Goal: Task Accomplishment & Management: Use online tool/utility

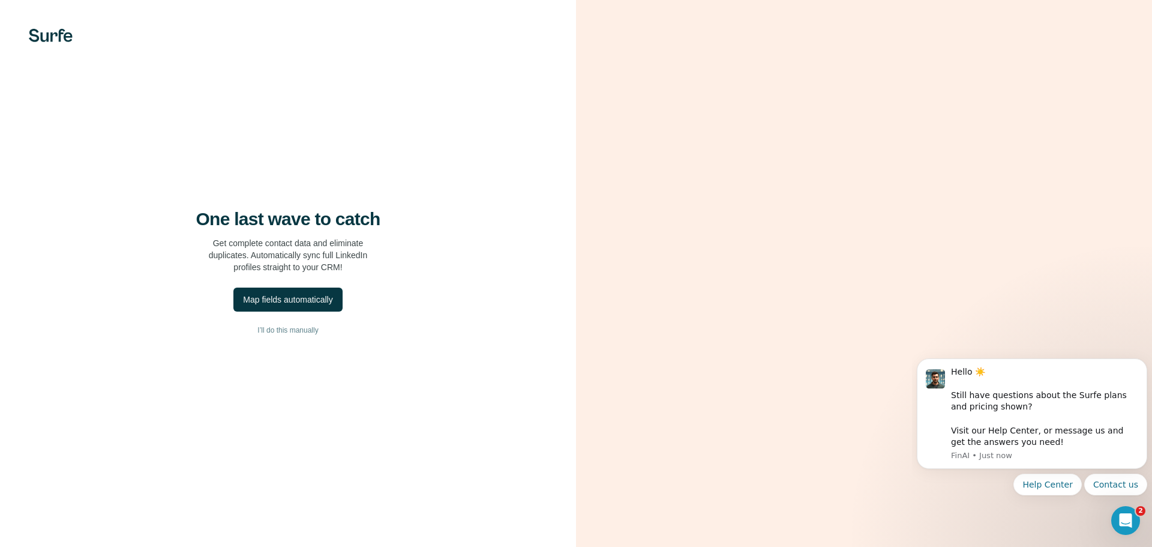
drag, startPoint x: 307, startPoint y: 297, endPoint x: 358, endPoint y: 257, distance: 64.9
click at [358, 257] on div "One last wave to catch Get complete contact data and eliminate duplicates. Auto…" at bounding box center [288, 273] width 576 height 547
drag, startPoint x: 306, startPoint y: 334, endPoint x: 326, endPoint y: 292, distance: 46.7
click at [326, 292] on div "One last wave to catch Get complete contact data and eliminate duplicates. Auto…" at bounding box center [288, 273] width 576 height 547
click at [326, 292] on button "Map fields automatically" at bounding box center [287, 299] width 109 height 24
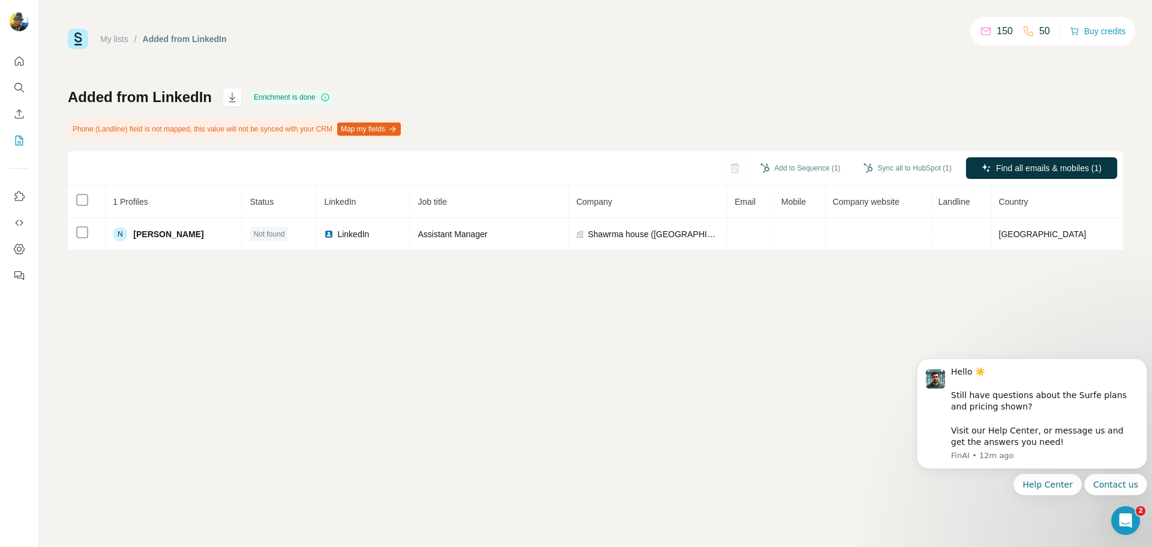
click at [790, 308] on div "My lists / Added from LinkedIn 150 50 Buy credits Added from LinkedIn Enrichmen…" at bounding box center [595, 273] width 1113 height 547
click at [513, 456] on div "My lists / Added from LinkedIn 150 50 Buy credits Added from LinkedIn Enrichmen…" at bounding box center [595, 273] width 1113 height 547
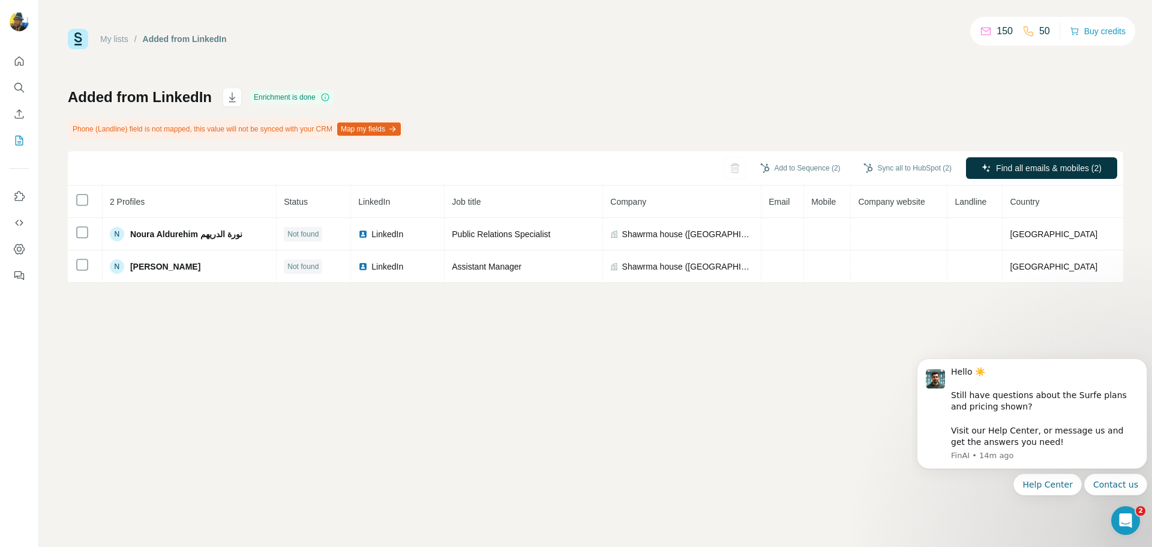
click at [301, 473] on div "My lists / Added from LinkedIn 150 50 Buy credits Added from LinkedIn Enrichmen…" at bounding box center [595, 273] width 1113 height 547
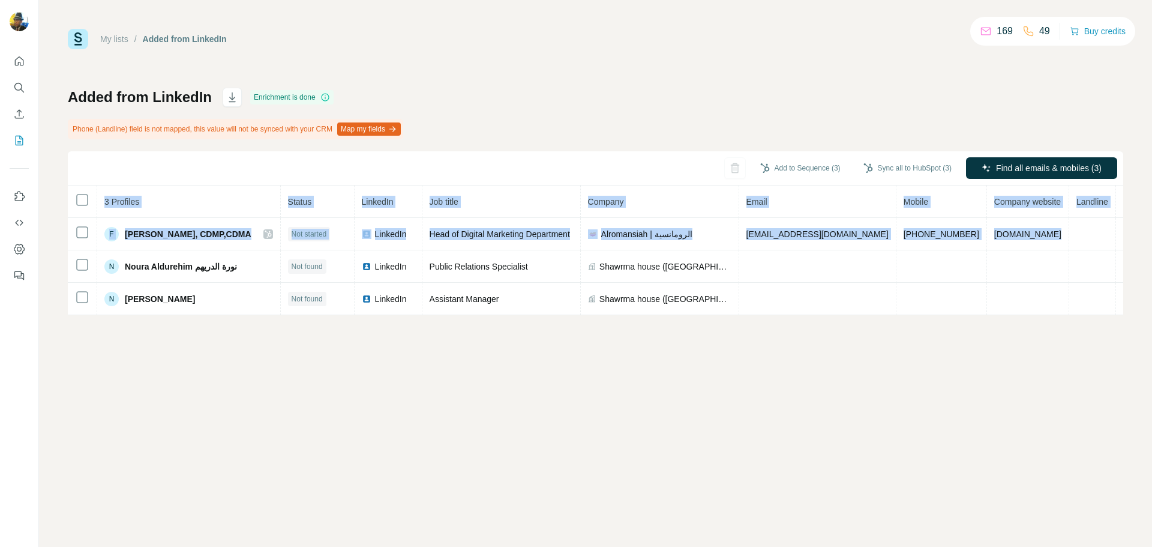
click at [950, 367] on div "My lists / Added from LinkedIn 169 49 Buy credits Added from LinkedIn Enrichmen…" at bounding box center [595, 273] width 1113 height 547
click at [760, 382] on div "My lists / Added from LinkedIn 169 49 Buy credits Added from LinkedIn Enrichmen…" at bounding box center [595, 273] width 1113 height 547
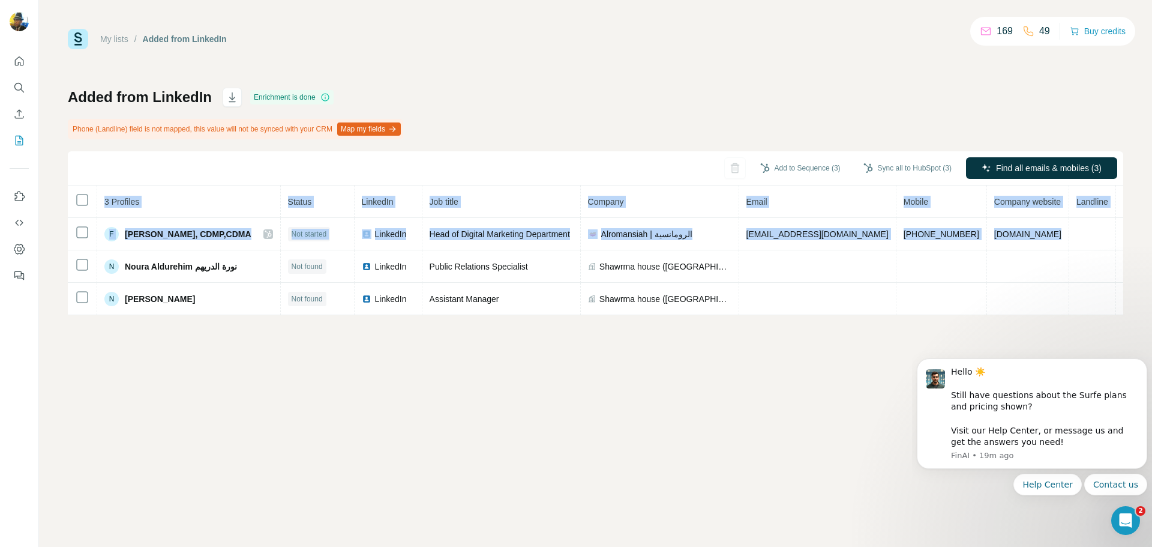
drag, startPoint x: 403, startPoint y: 131, endPoint x: 275, endPoint y: 110, distance: 129.6
click at [277, 123] on div "Phone (Landline) field is not mapped, this value will not be synced with your C…" at bounding box center [235, 129] width 335 height 20
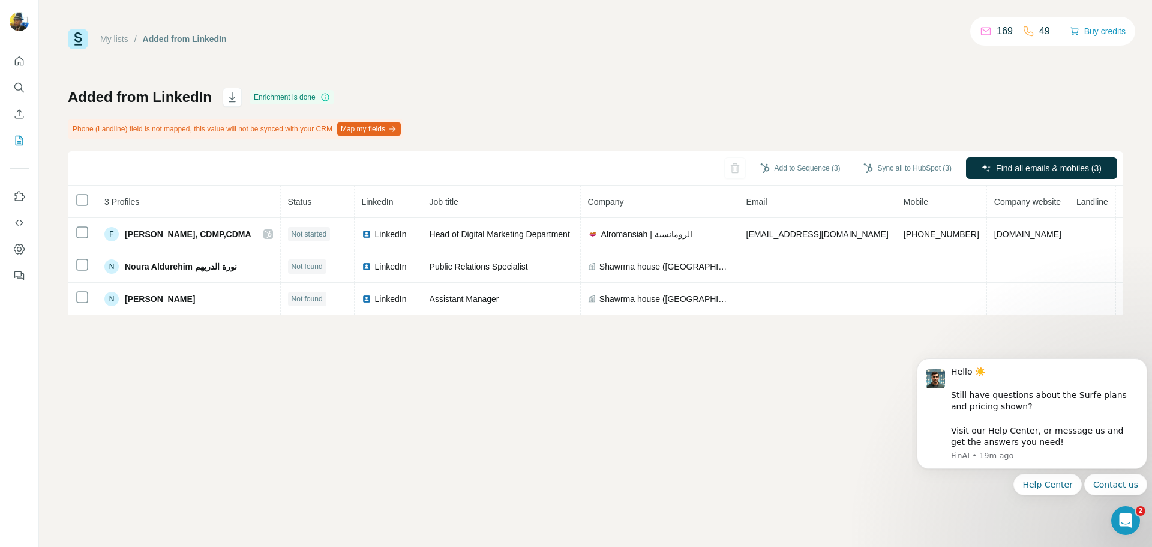
click at [281, 95] on div "Enrichment is done" at bounding box center [291, 97] width 83 height 14
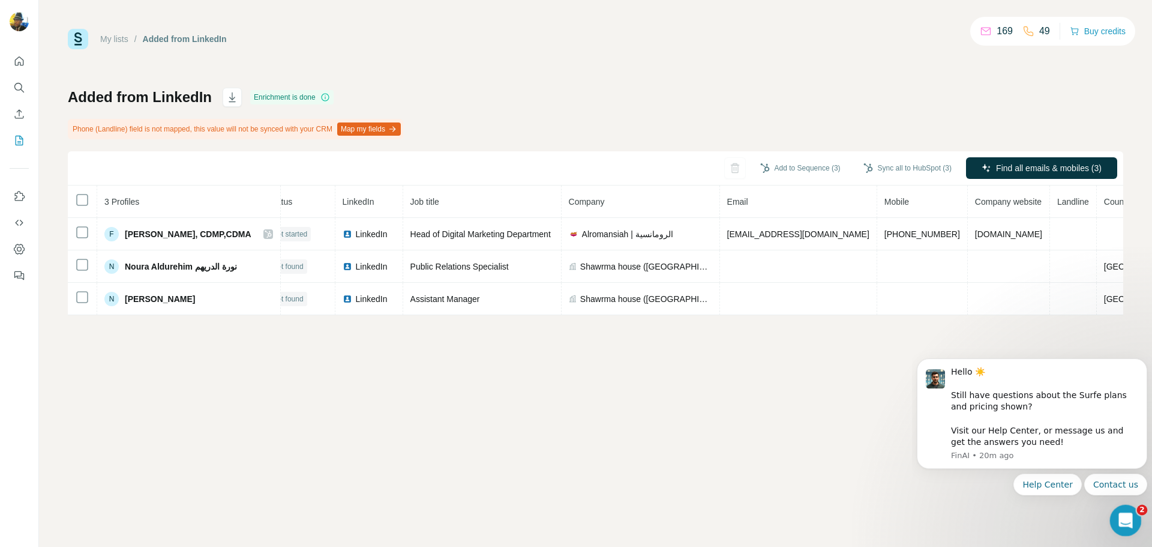
click at [1126, 526] on icon "Open Intercom Messenger" at bounding box center [1124, 519] width 20 height 20
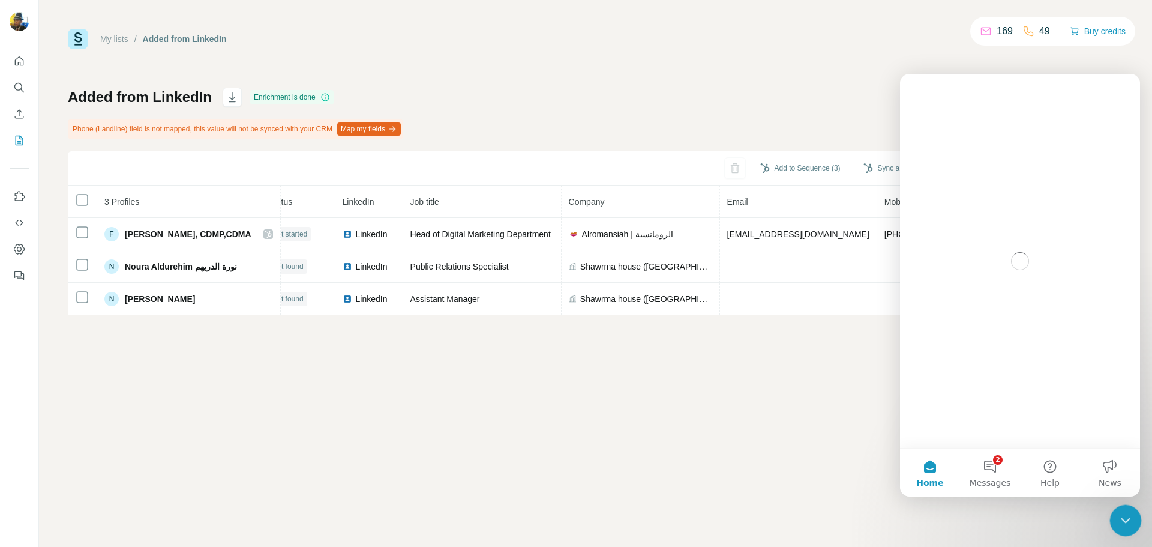
scroll to position [0, 0]
click at [1126, 523] on icon "Close Intercom Messenger" at bounding box center [1124, 518] width 14 height 14
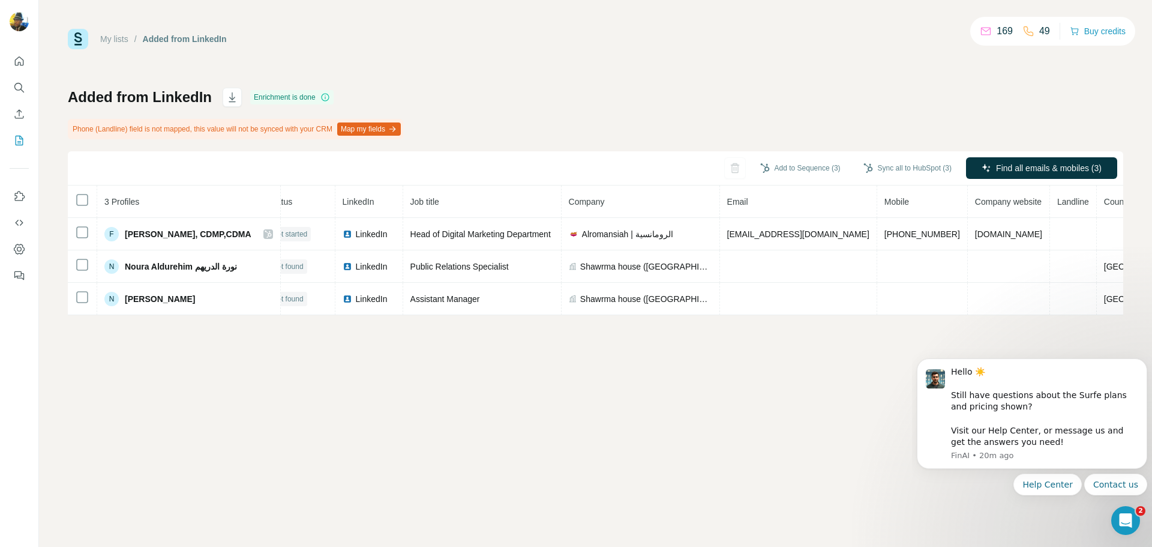
click at [401, 125] on button "Map my fields" at bounding box center [369, 128] width 64 height 13
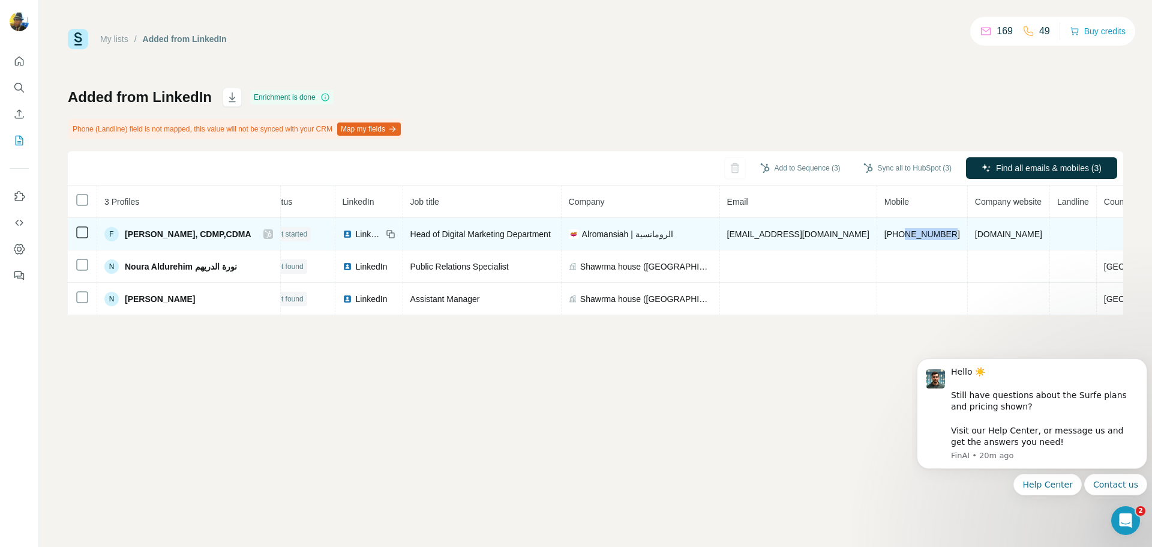
drag, startPoint x: 916, startPoint y: 235, endPoint x: 869, endPoint y: 236, distance: 46.2
click at [877, 236] on td "[PHONE_NUMBER]" at bounding box center [922, 234] width 91 height 32
copy span "534088994"
click at [1097, 235] on td at bounding box center [1148, 234] width 102 height 32
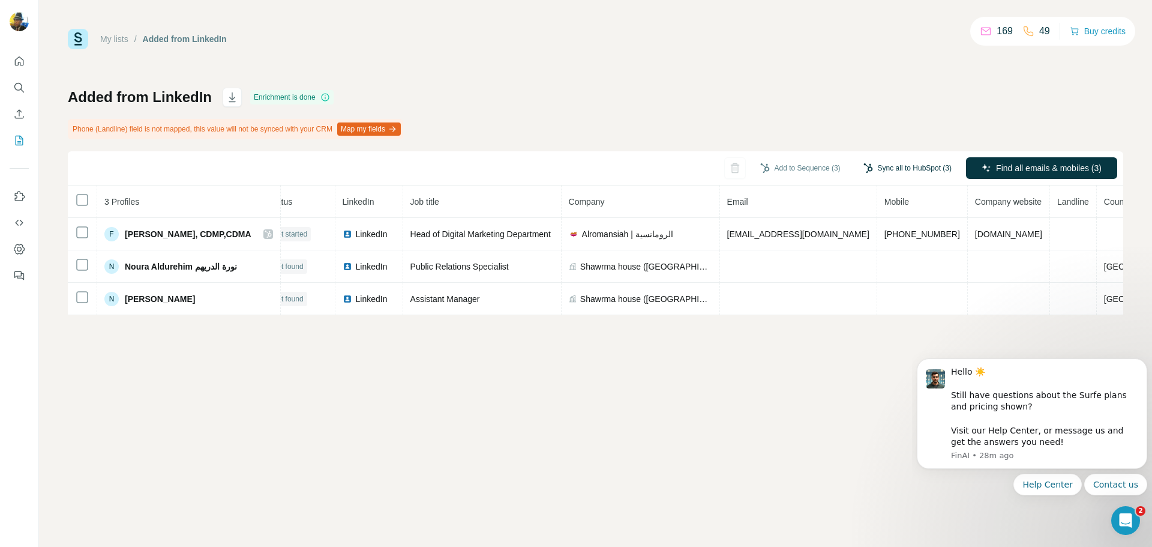
click at [895, 170] on button "Sync all to HubSpot (3)" at bounding box center [907, 168] width 105 height 18
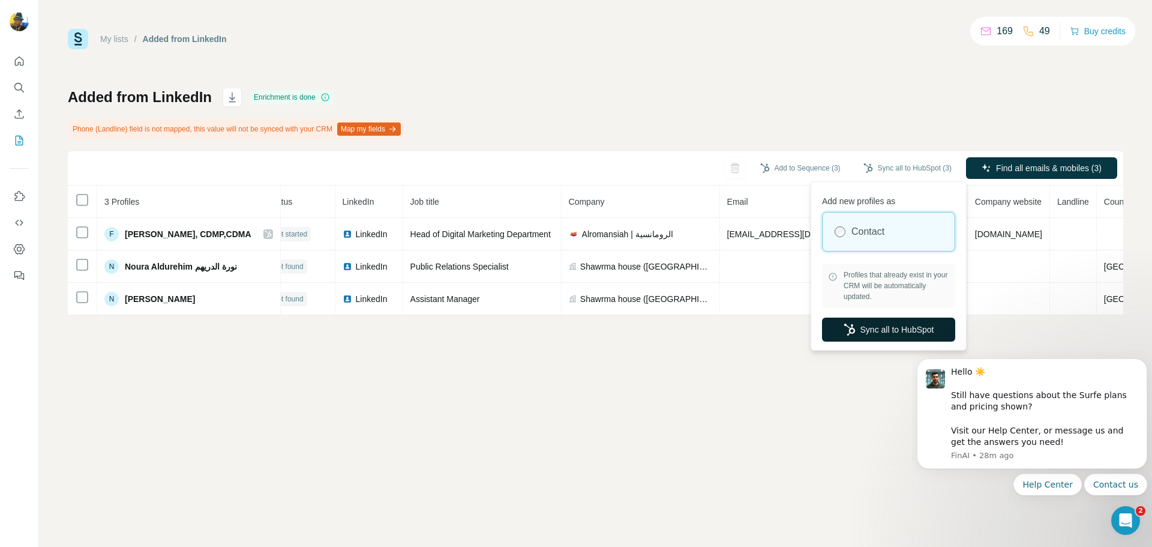
click at [869, 336] on button "Sync all to HubSpot" at bounding box center [888, 329] width 133 height 24
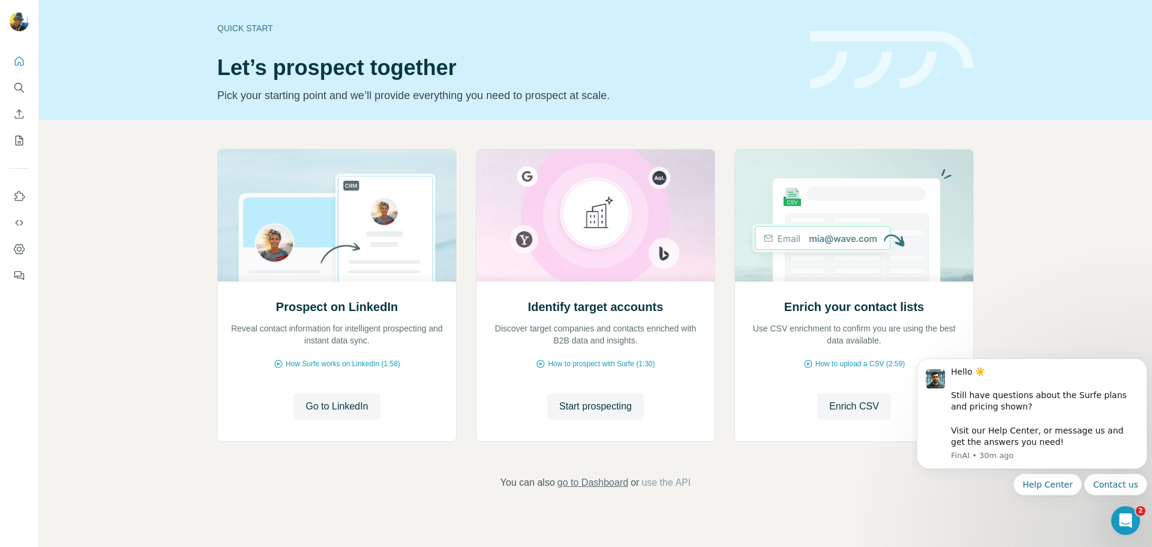
click at [585, 482] on span "go to Dashboard" at bounding box center [592, 482] width 71 height 14
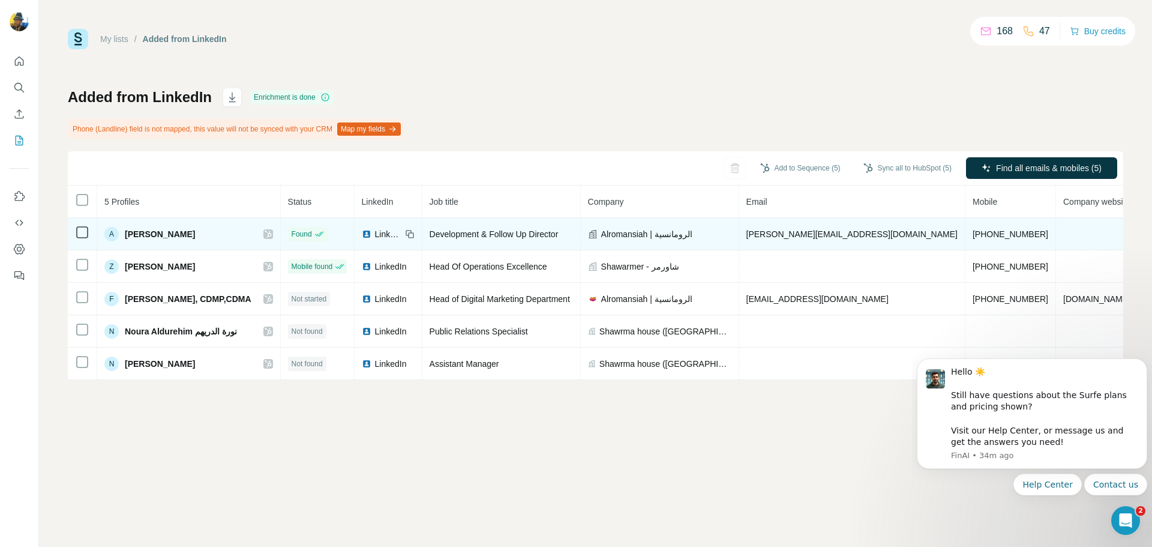
click at [809, 237] on span "[PERSON_NAME][EMAIL_ADDRESS][DOMAIN_NAME]" at bounding box center [851, 234] width 211 height 10
copy span "alromansiah"
click at [759, 235] on span "[PERSON_NAME][EMAIL_ADDRESS][DOMAIN_NAME]" at bounding box center [851, 234] width 211 height 10
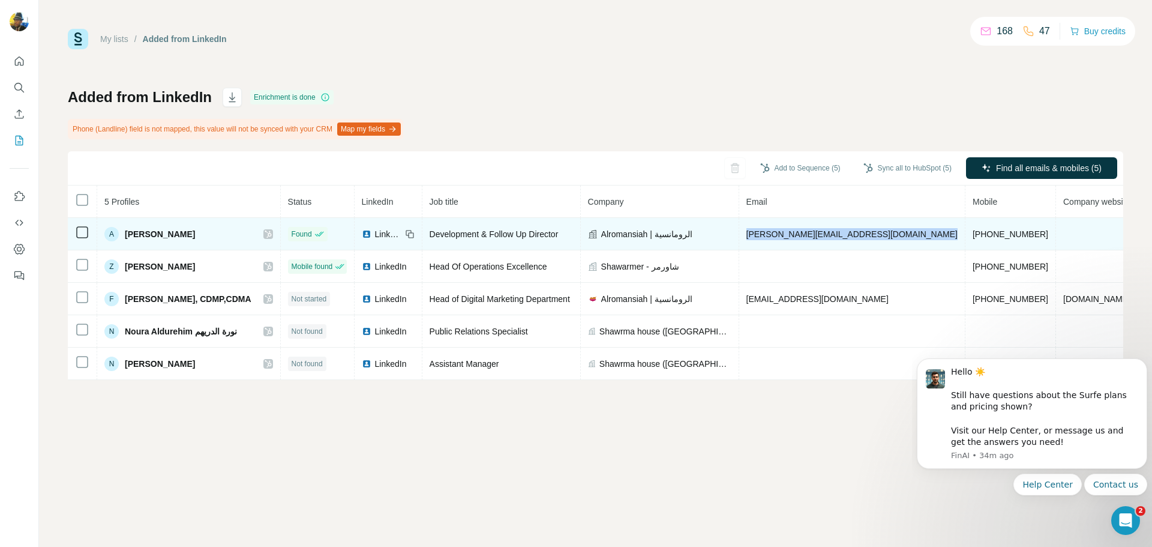
click at [759, 235] on span "[PERSON_NAME][EMAIL_ADDRESS][DOMAIN_NAME]" at bounding box center [851, 234] width 211 height 10
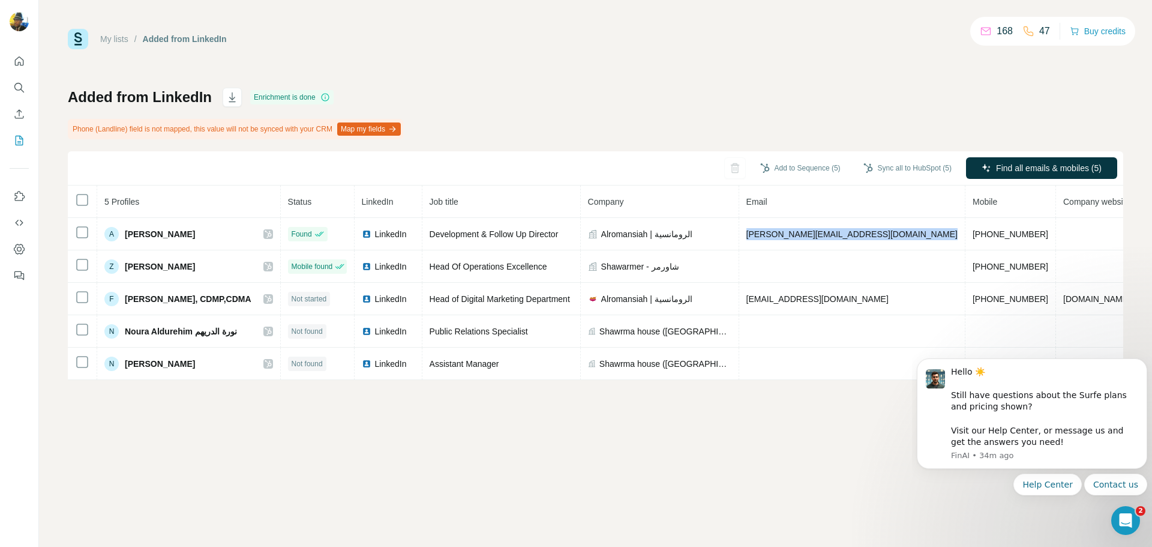
copy span "[PERSON_NAME][EMAIL_ADDRESS][DOMAIN_NAME]"
click at [1039, 28] on p "47" at bounding box center [1044, 31] width 11 height 14
click at [981, 32] on icon at bounding box center [986, 30] width 10 height 4
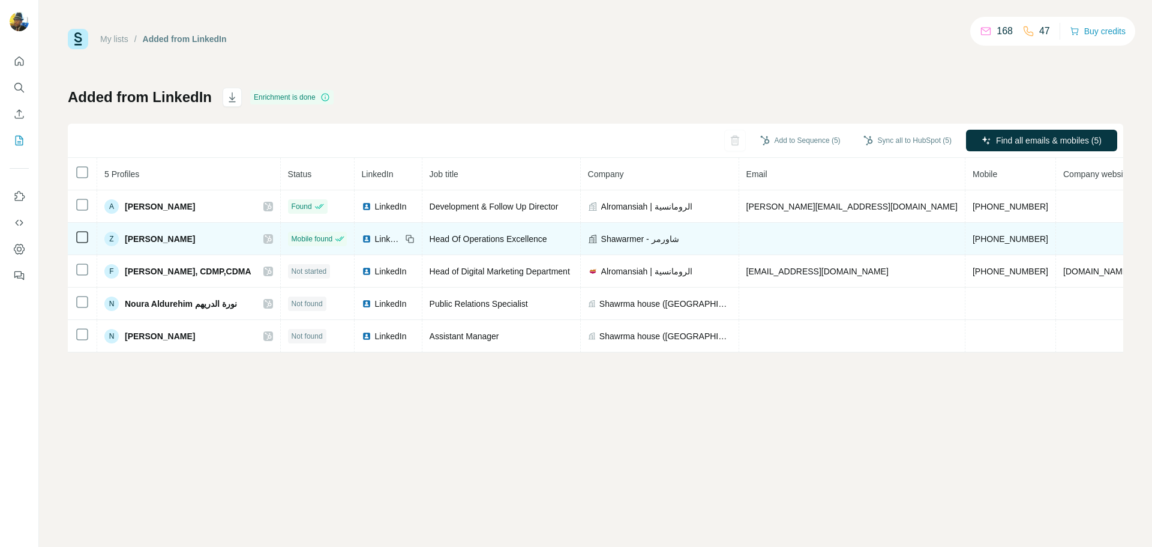
click at [788, 211] on span "[PERSON_NAME][EMAIL_ADDRESS][DOMAIN_NAME]" at bounding box center [851, 207] width 211 height 10
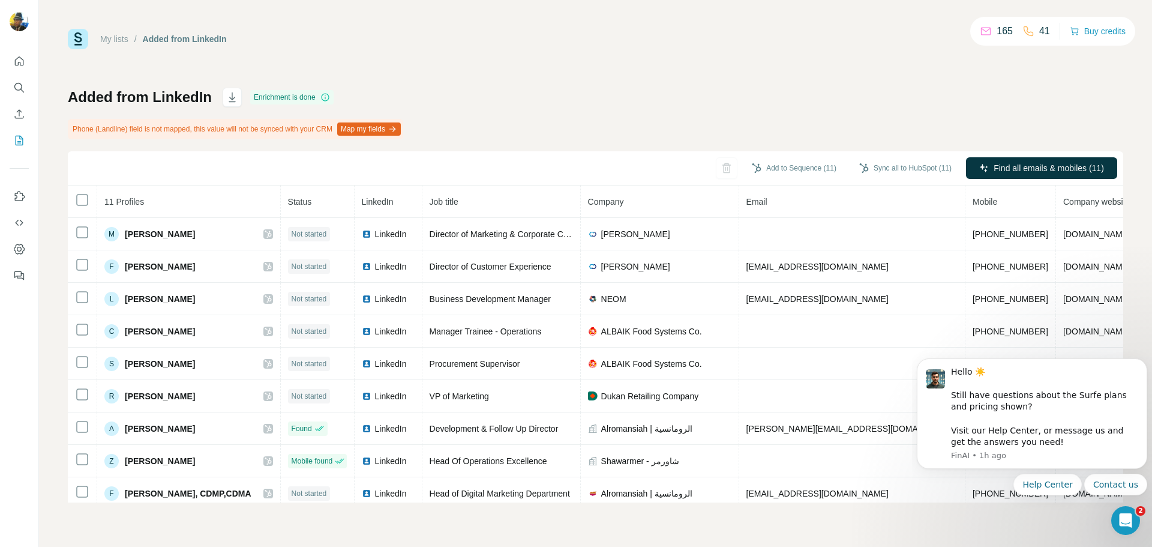
click at [819, 96] on div "Added from LinkedIn Enrichment is done Phone (Landline) field is not mapped, th…" at bounding box center [595, 295] width 1055 height 415
click at [1112, 31] on button "Buy credits" at bounding box center [1098, 31] width 56 height 17
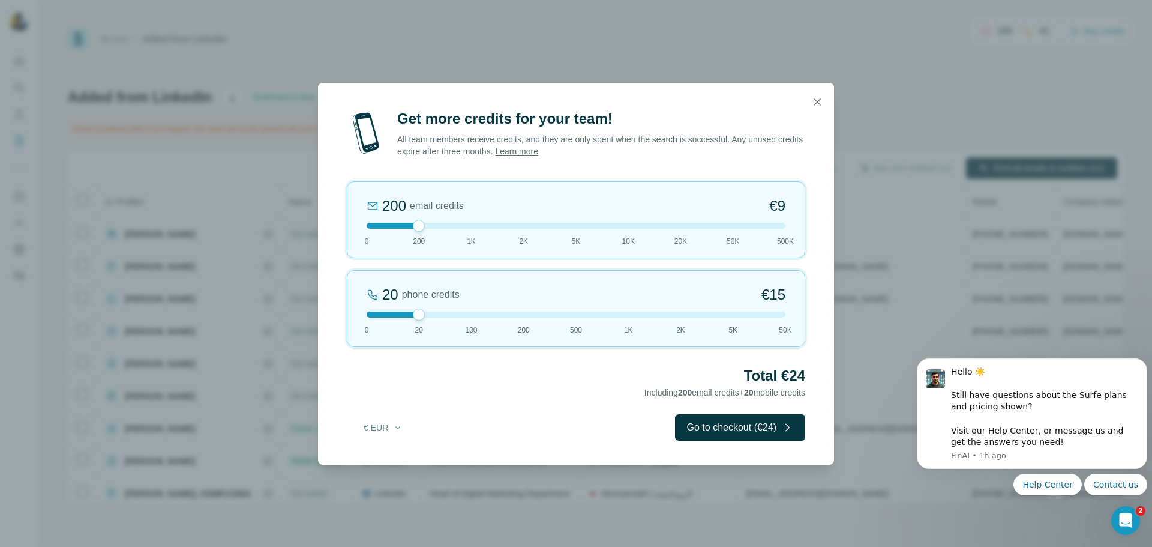
click at [419, 224] on div at bounding box center [419, 226] width 12 height 12
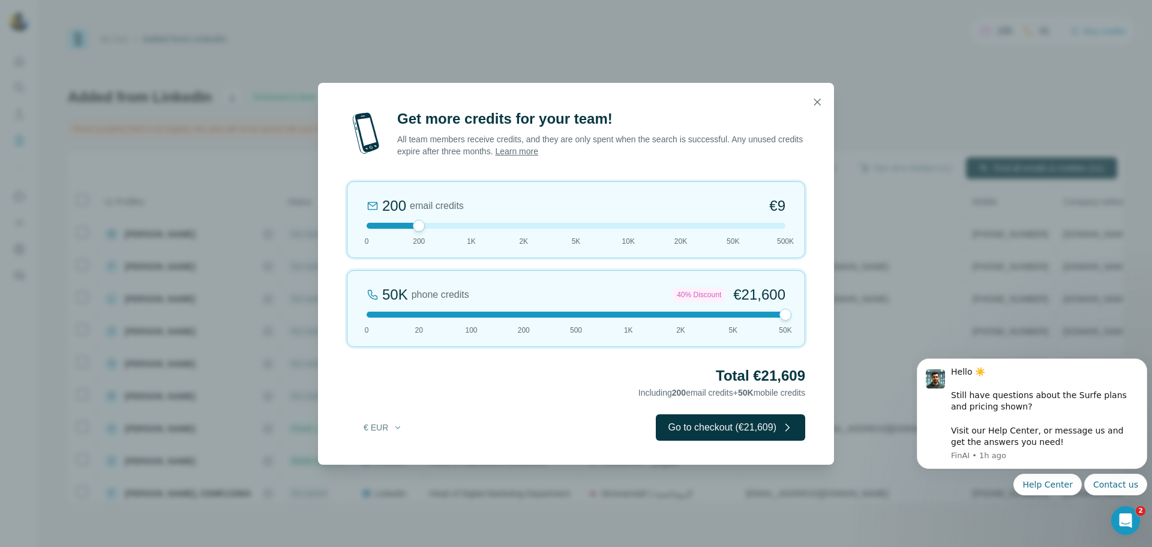
drag, startPoint x: 419, startPoint y: 315, endPoint x: 790, endPoint y: 311, distance: 370.8
click at [790, 311] on div at bounding box center [785, 314] width 12 height 12
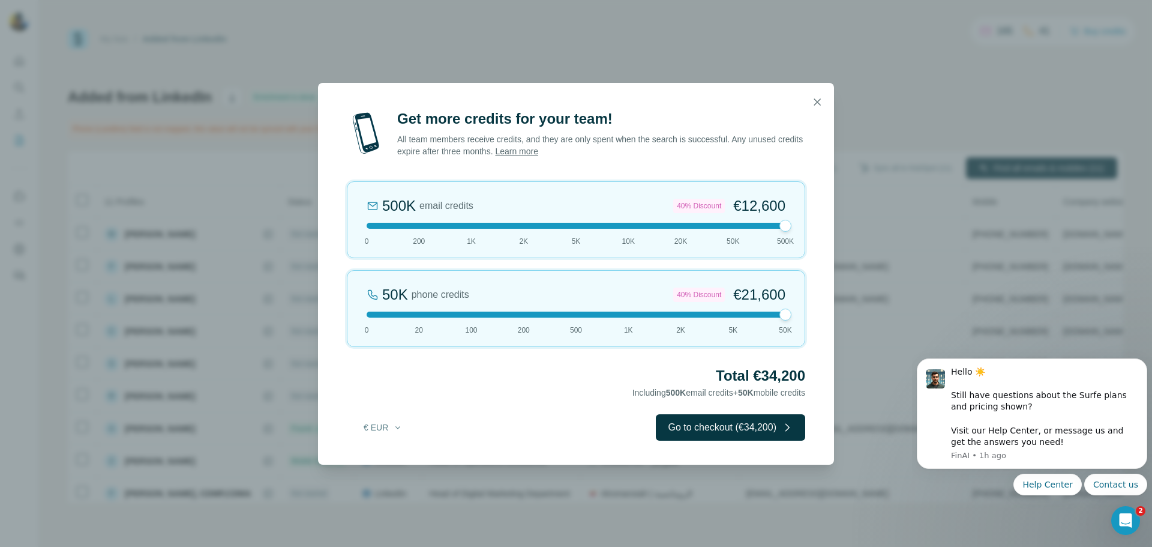
drag, startPoint x: 424, startPoint y: 226, endPoint x: 926, endPoint y: 233, distance: 502.8
click at [926, 233] on div "Get more credits for your team! All team members receive credits, and they are …" at bounding box center [576, 273] width 1152 height 547
click at [812, 102] on icon "button" at bounding box center [817, 102] width 12 height 12
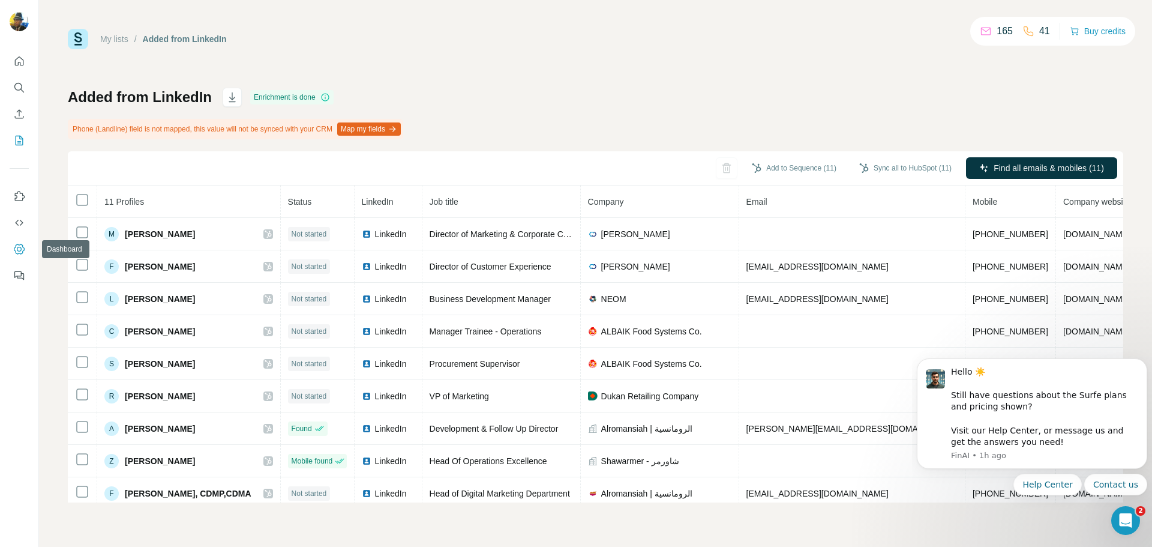
click at [26, 251] on button "Dashboard" at bounding box center [19, 249] width 19 height 22
